Goal: Information Seeking & Learning: Stay updated

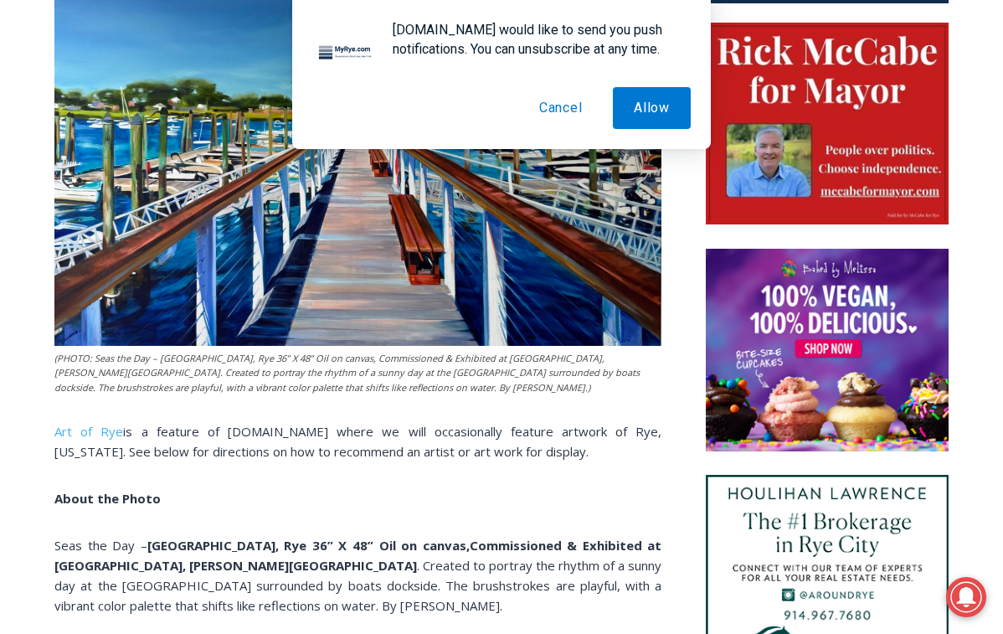
scroll to position [828, 0]
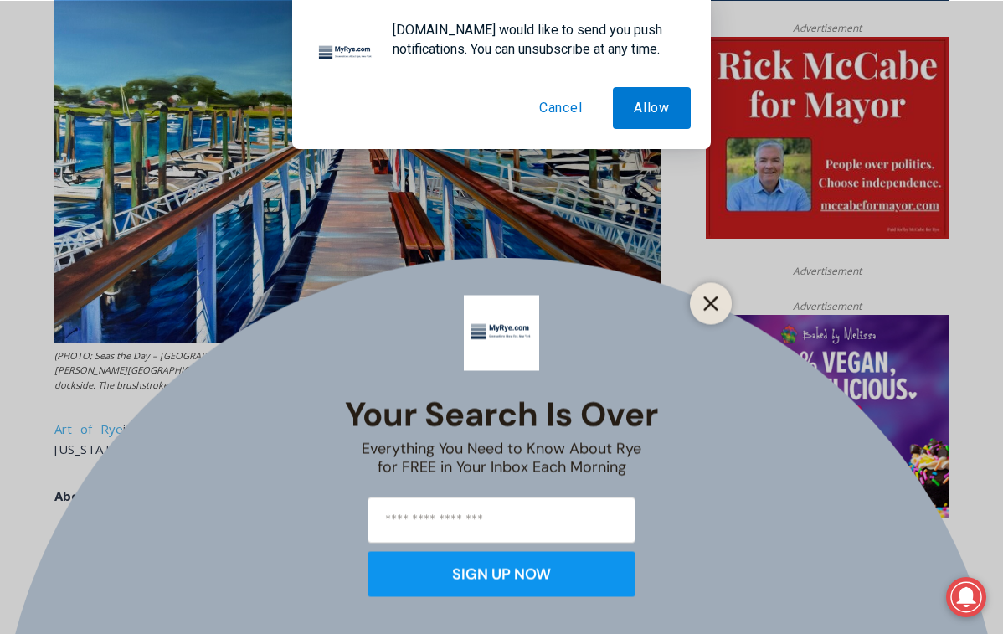
click at [704, 303] on icon "Close" at bounding box center [710, 303] width 15 height 15
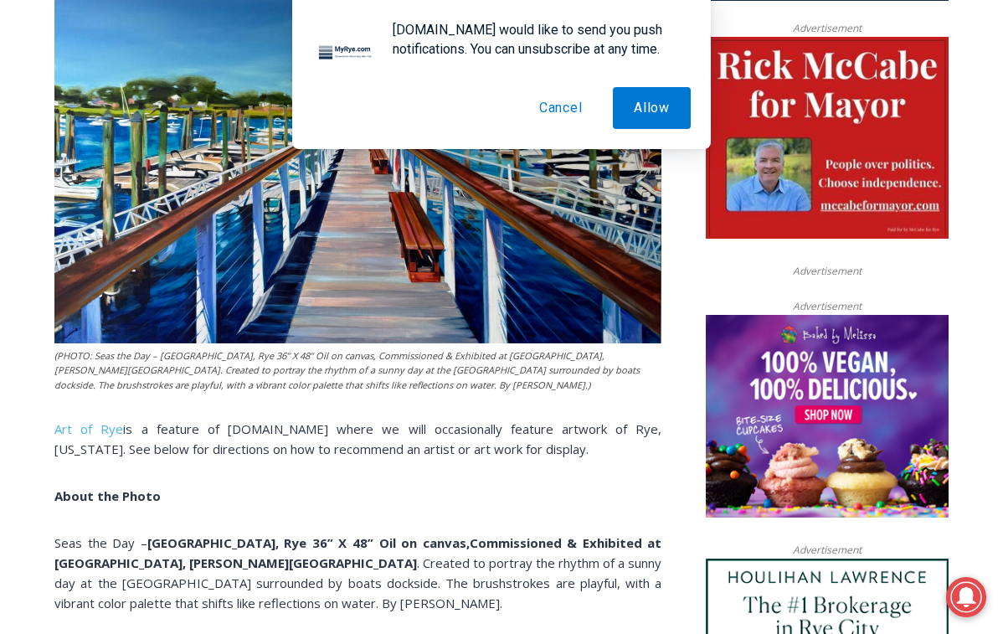
click at [547, 109] on button "Cancel" at bounding box center [560, 108] width 85 height 42
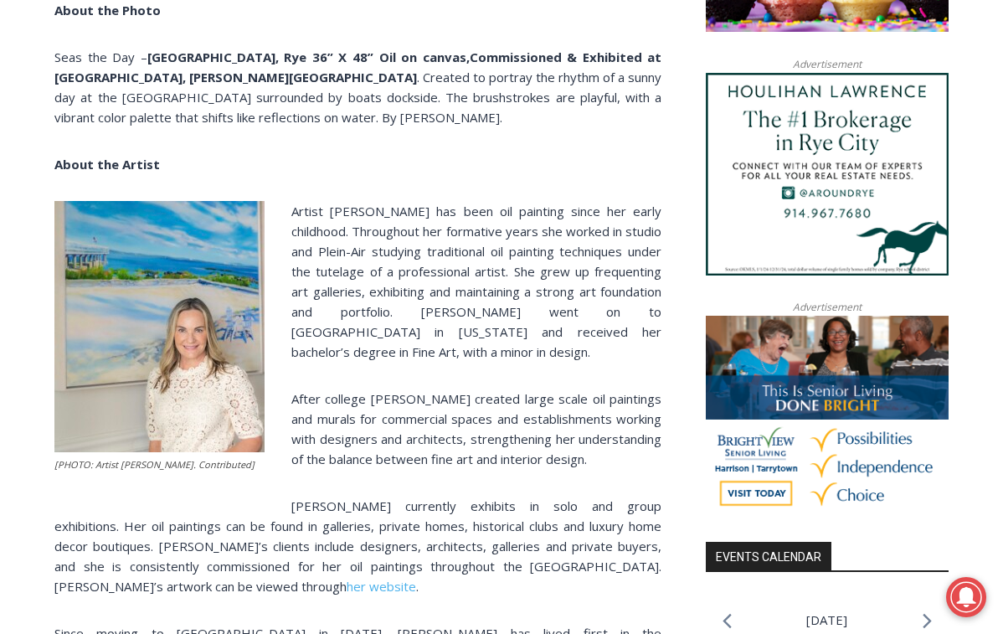
scroll to position [1128, 0]
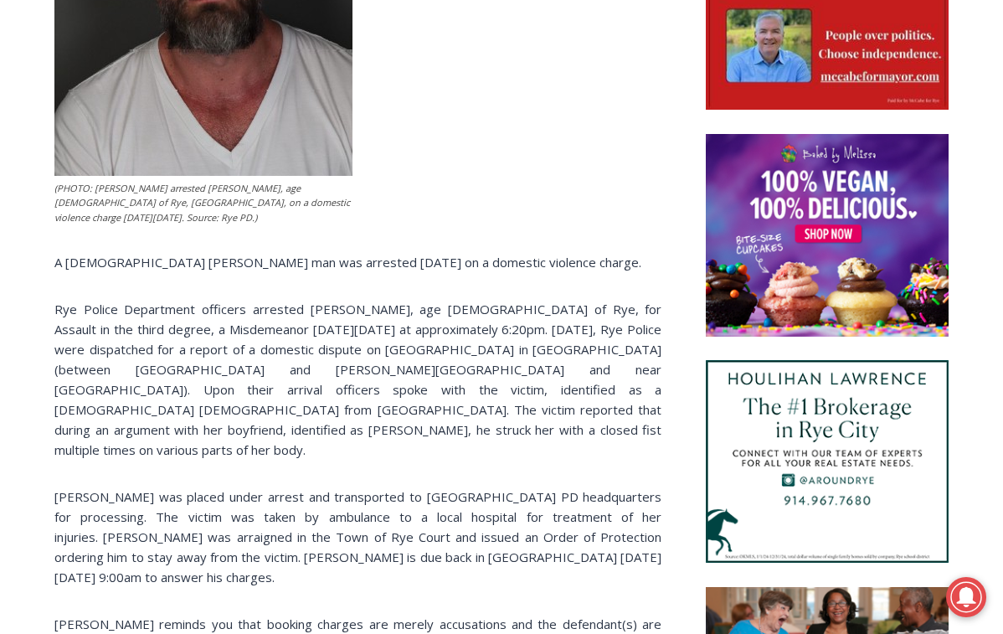
scroll to position [994, 0]
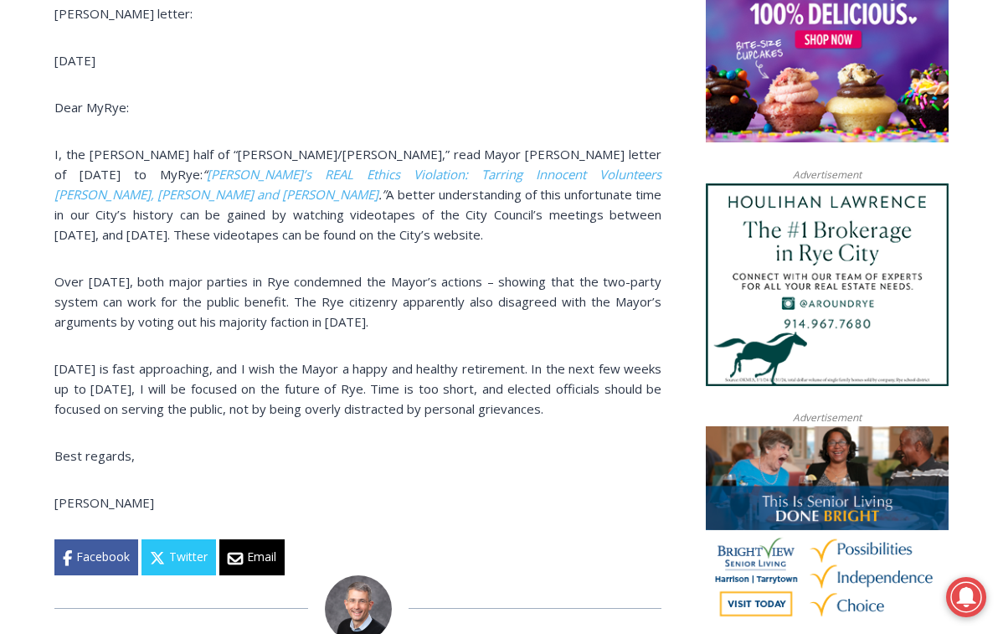
scroll to position [927, 0]
